Goal: Task Accomplishment & Management: Manage account settings

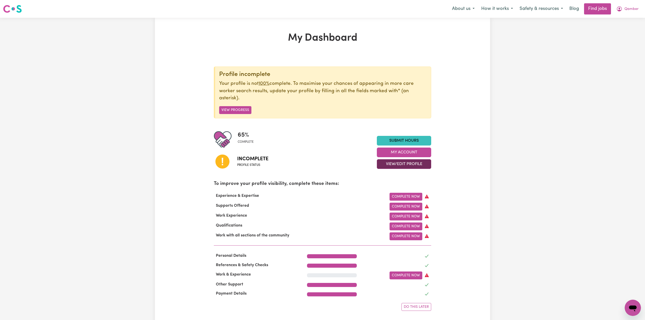
click at [410, 162] on button "View/Edit Profile" at bounding box center [404, 164] width 54 height 10
click at [402, 188] on link "Edit Profile" at bounding box center [400, 187] width 47 height 10
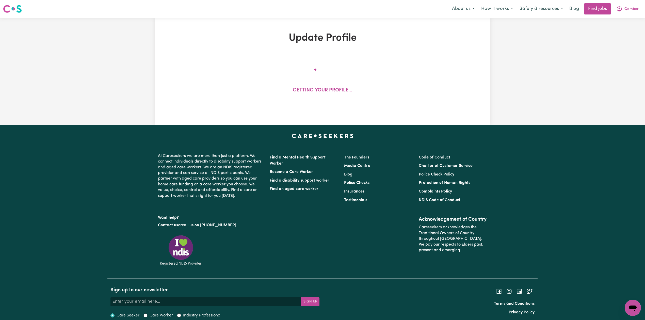
select select "[DEMOGRAPHIC_DATA]"
select select "Student Visa"
select select "Studying a healthcare related degree or qualification"
select select "37"
select select "47"
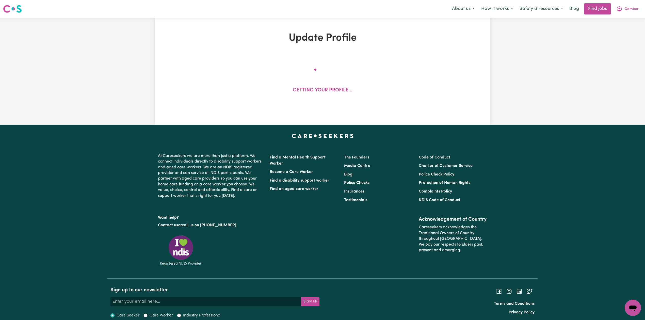
select select "60"
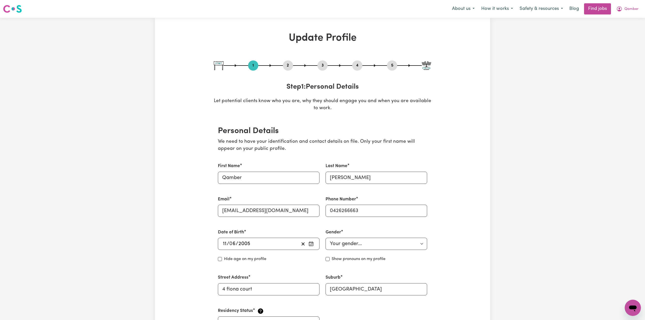
click at [290, 66] on button "2" at bounding box center [288, 65] width 10 height 7
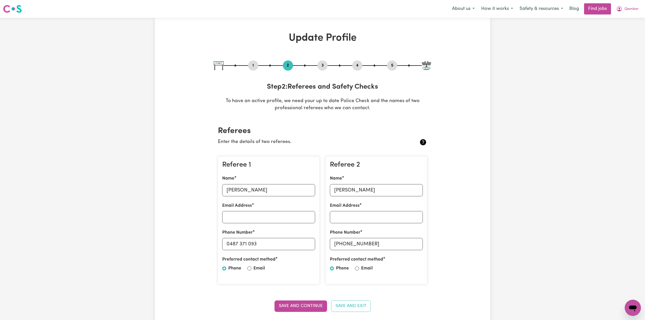
scroll to position [34, 0]
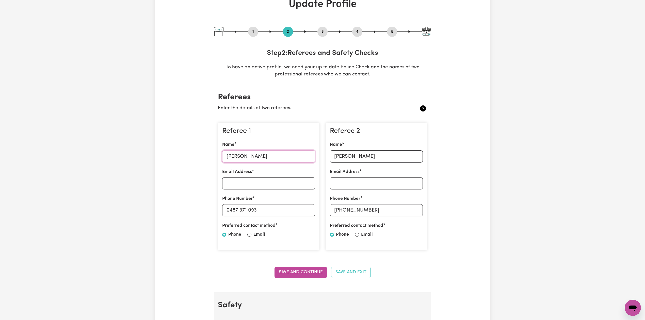
click at [247, 156] on input "[PERSON_NAME]" at bounding box center [268, 156] width 93 height 12
click at [269, 205] on input "0487 371 093" at bounding box center [268, 210] width 93 height 12
click at [228, 208] on input "0487 371 093" at bounding box center [268, 210] width 93 height 12
drag, startPoint x: 231, startPoint y: 210, endPoint x: 279, endPoint y: 212, distance: 48.0
click at [279, 212] on input "0487 371 093" at bounding box center [268, 210] width 93 height 12
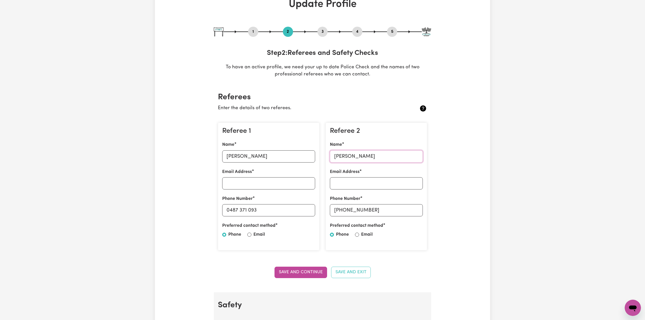
click at [347, 150] on input "[PERSON_NAME]" at bounding box center [376, 156] width 93 height 12
drag, startPoint x: 343, startPoint y: 208, endPoint x: 397, endPoint y: 212, distance: 54.7
click at [397, 212] on input "[PHONE_NUMBER]" at bounding box center [376, 210] width 93 height 12
click at [358, 30] on button "4" at bounding box center [357, 31] width 10 height 7
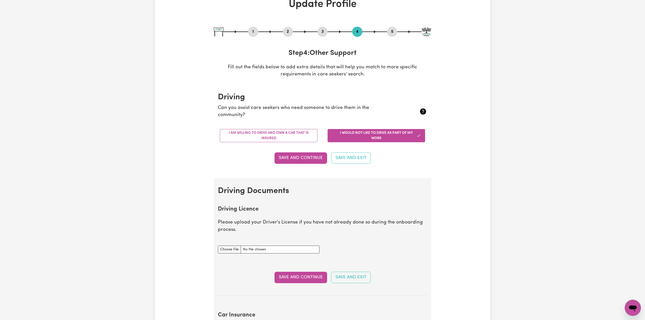
click at [392, 29] on button "5" at bounding box center [392, 31] width 10 height 7
select select "I am working in another industry"
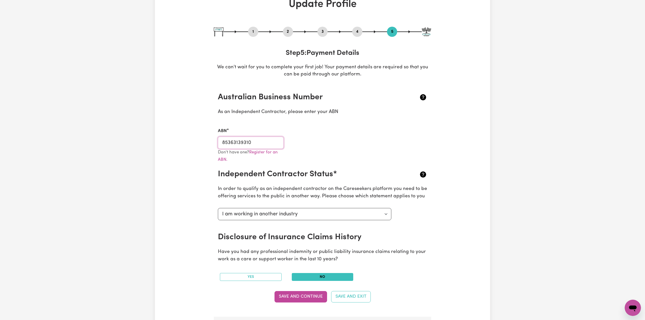
click at [264, 140] on input "85363139310" at bounding box center [251, 143] width 66 height 12
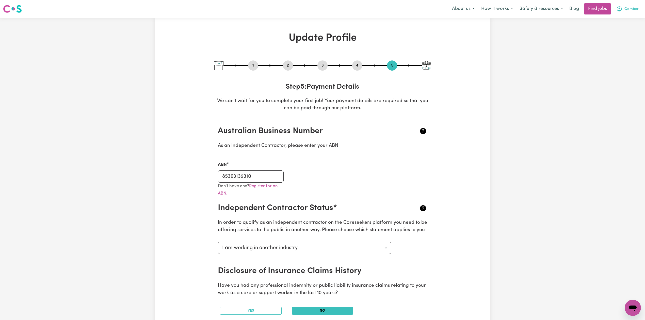
click at [629, 11] on span "Qamber" at bounding box center [631, 9] width 14 height 6
click at [618, 39] on link "Logout" at bounding box center [621, 39] width 40 height 10
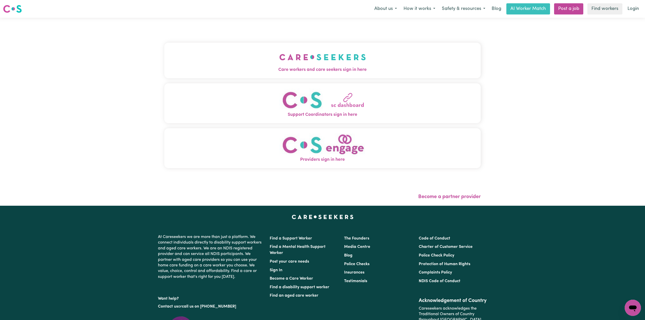
click at [172, 88] on button "Support Coordinators sign in here" at bounding box center [322, 103] width 316 height 40
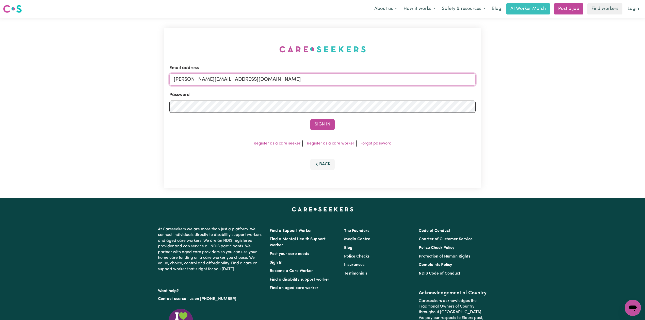
click at [227, 81] on input "[PERSON_NAME][EMAIL_ADDRESS][DOMAIN_NAME]" at bounding box center [322, 79] width 306 height 12
drag, startPoint x: 199, startPoint y: 76, endPoint x: 366, endPoint y: 90, distance: 167.3
click at [366, 90] on form "Email address Superuser~[EMAIL_ADDRESS][DOMAIN_NAME] Password Sign In" at bounding box center [322, 97] width 306 height 65
type input "Superuser~[EMAIL_ADDRESS][DOMAIN_NAME]"
click at [313, 124] on button "Sign In" at bounding box center [322, 124] width 24 height 11
